Goal: Task Accomplishment & Management: Complete application form

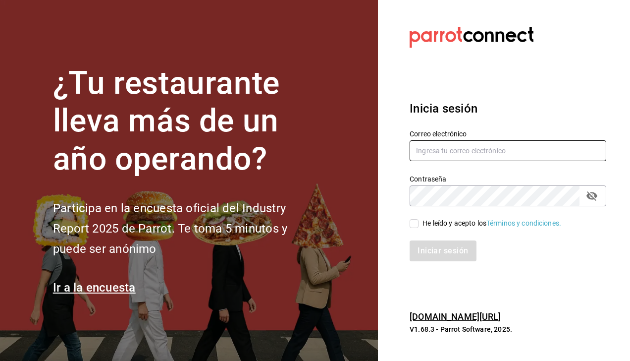
type input "lch.cab.1222@gmail.com"
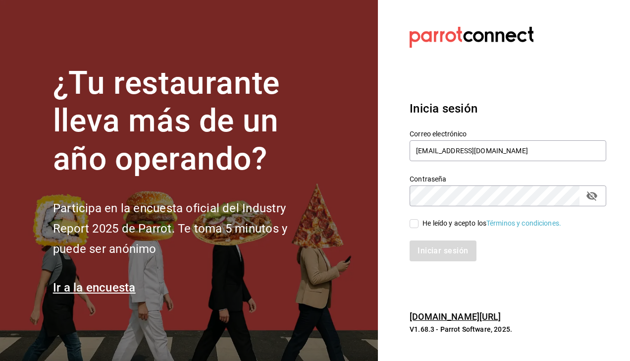
click at [413, 224] on input "He leído y acepto los Términos y condiciones." at bounding box center [414, 223] width 9 height 9
checkbox input "true"
click at [428, 258] on button "Iniciar sesión" at bounding box center [443, 250] width 67 height 21
